Goal: Communication & Community: Answer question/provide support

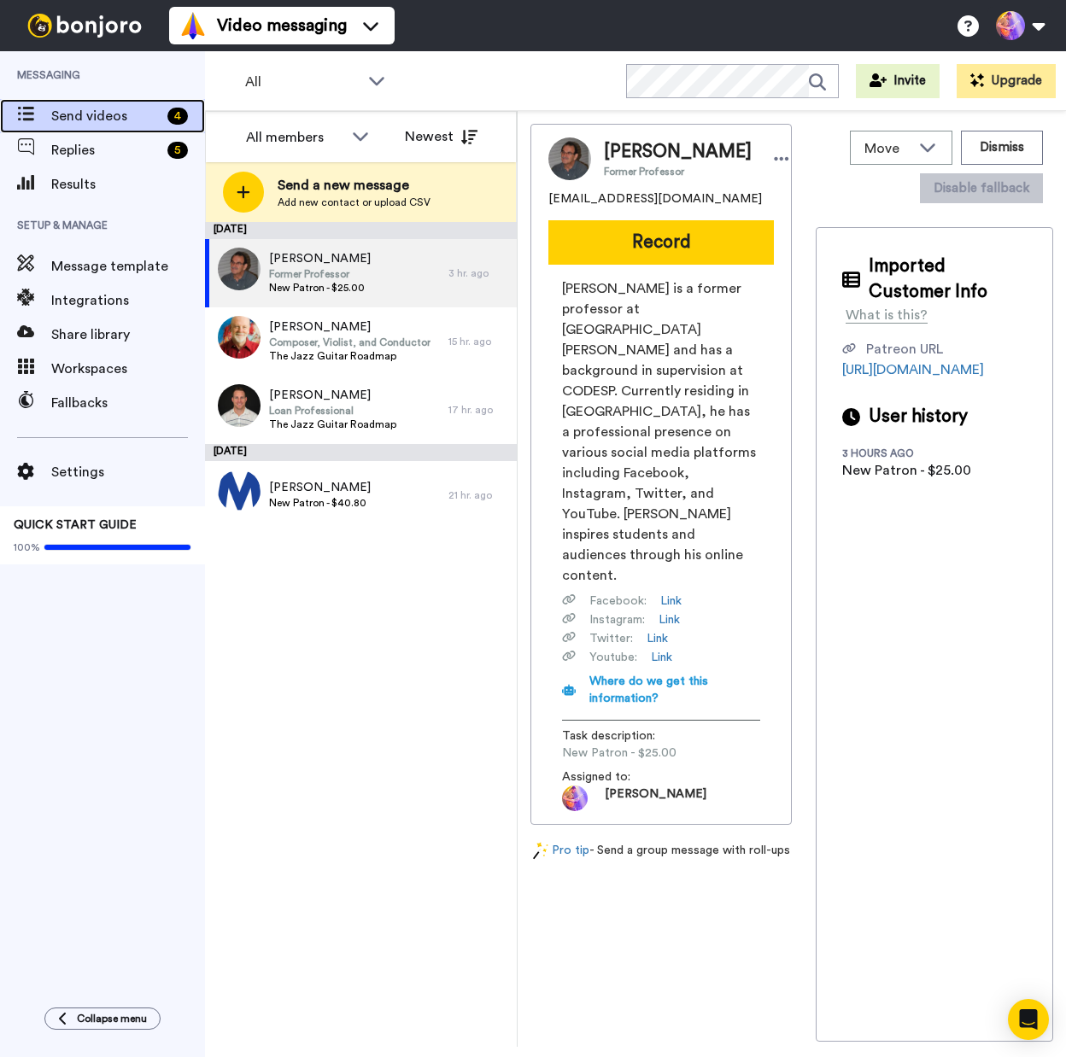
click at [102, 113] on span "Send videos" at bounding box center [105, 116] width 109 height 20
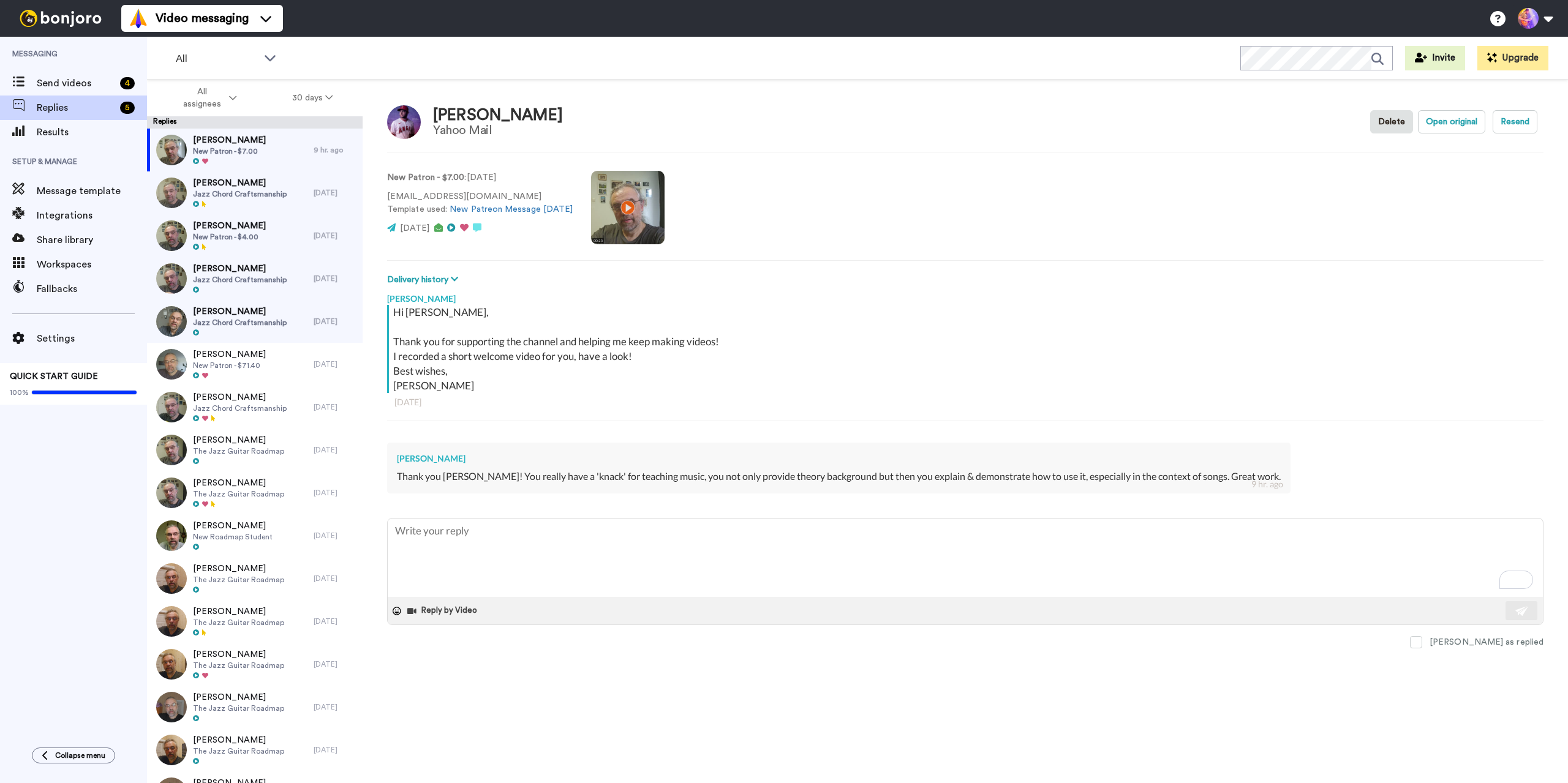
type textarea "x"
